Goal: Find specific page/section: Find specific page/section

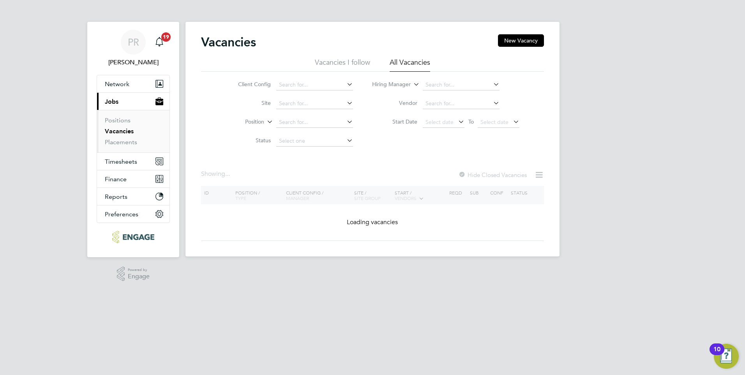
click at [114, 103] on span "Jobs" at bounding box center [112, 101] width 14 height 7
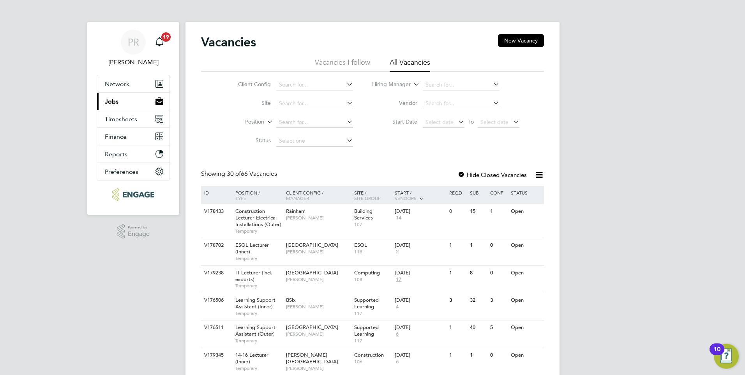
click at [134, 102] on button "Current page: Jobs" at bounding box center [133, 101] width 72 height 17
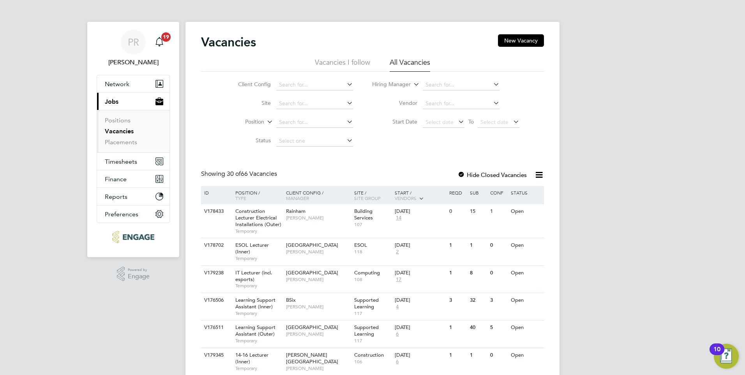
click at [492, 83] on icon at bounding box center [492, 84] width 0 height 11
click at [472, 101] on li "[PERSON_NAME]" at bounding box center [461, 106] width 78 height 11
type input "[PERSON_NAME]"
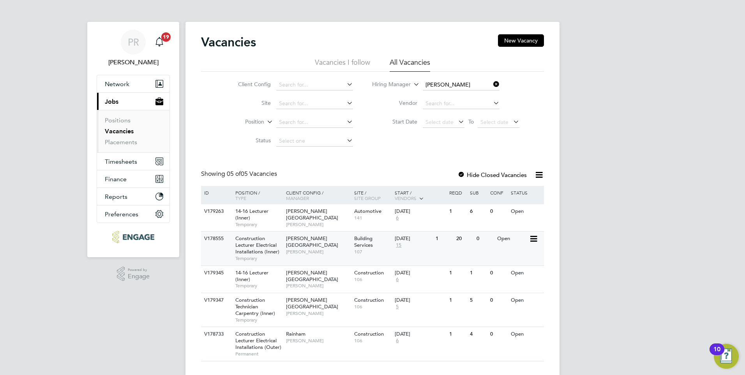
click at [313, 236] on span "[PERSON_NAME][GEOGRAPHIC_DATA]" at bounding box center [312, 241] width 52 height 13
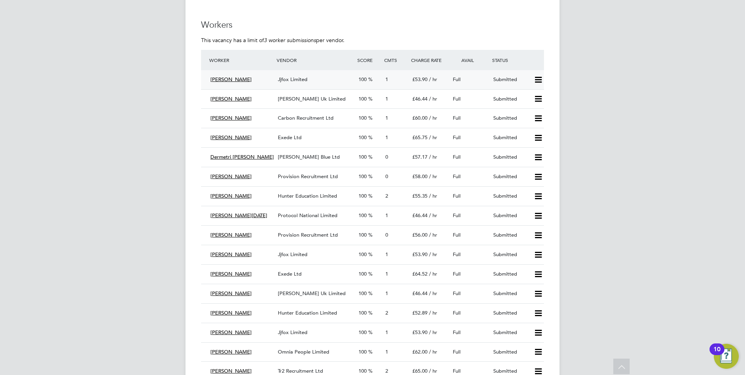
click at [540, 77] on icon at bounding box center [538, 80] width 10 height 6
